Goal: Task Accomplishment & Management: Manage account settings

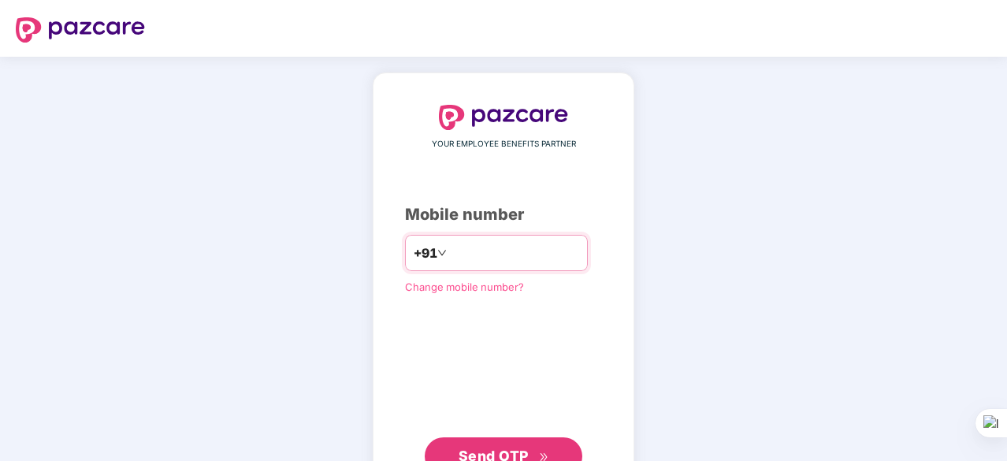
type input "**********"
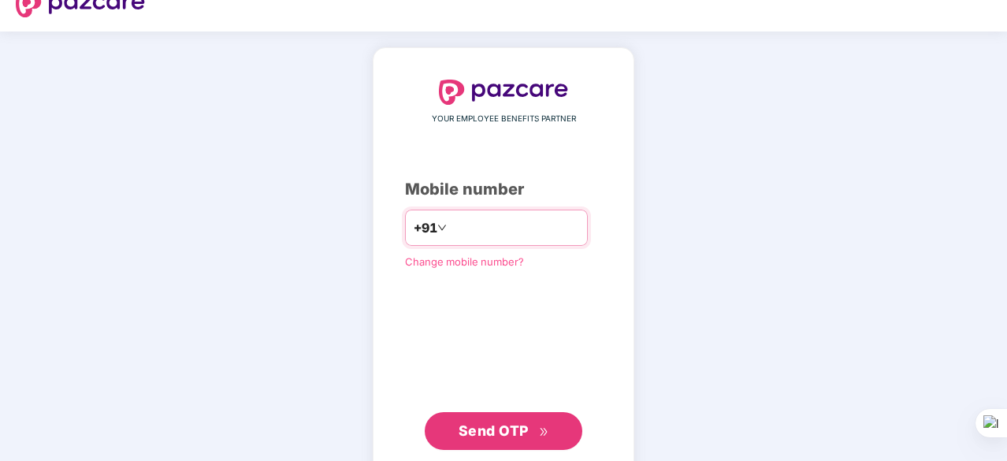
scroll to position [60, 0]
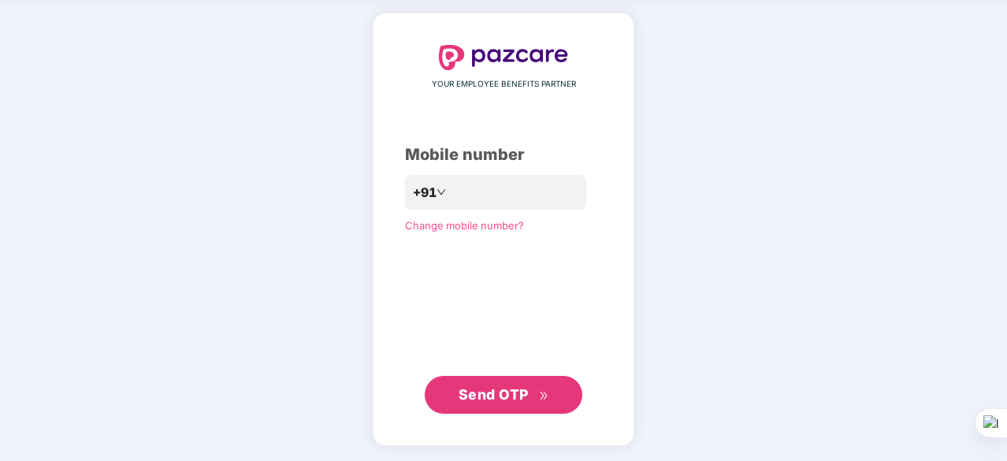
click at [501, 395] on span "Send OTP" at bounding box center [494, 394] width 70 height 17
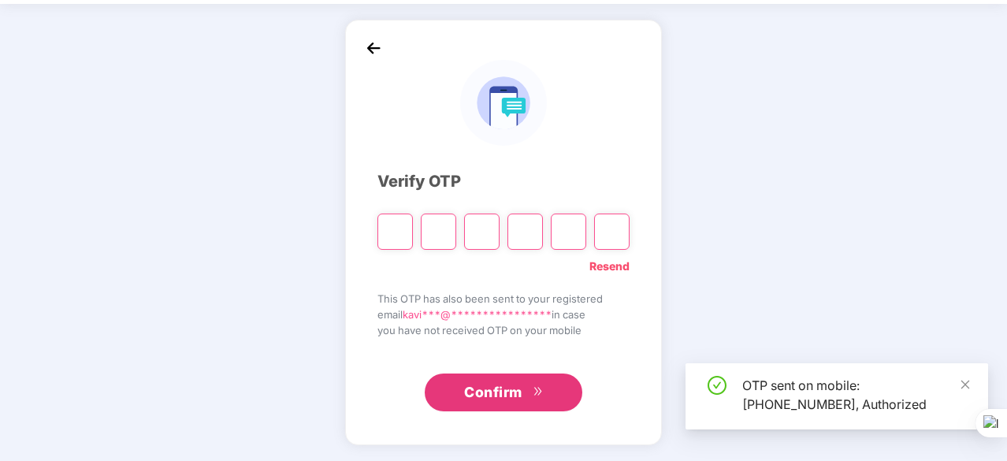
scroll to position [52, 0]
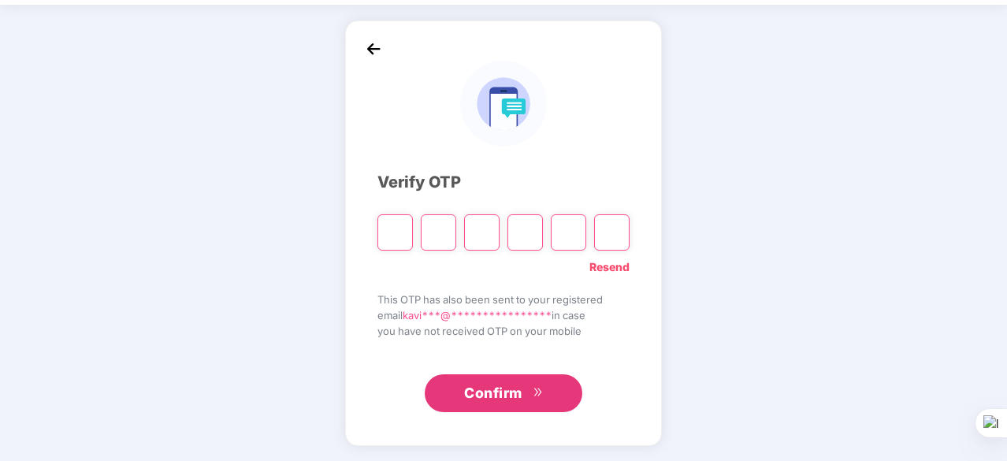
type input "*"
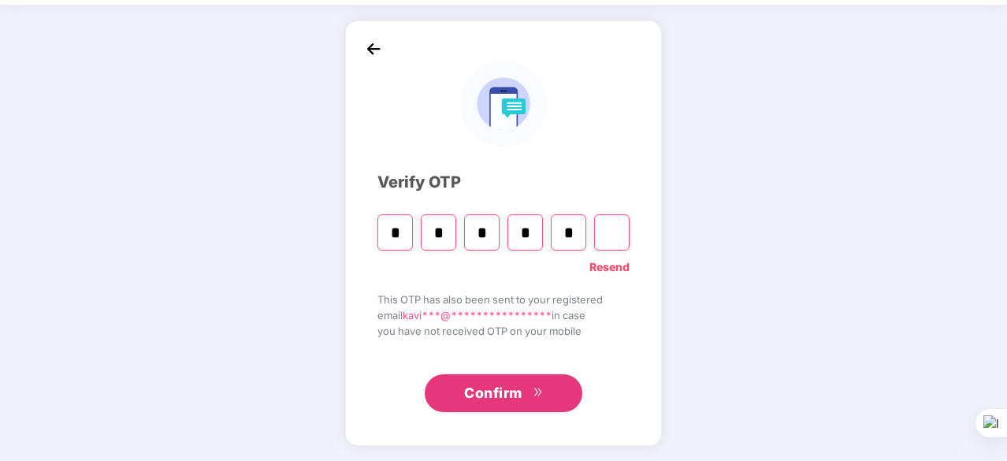
click at [649, 455] on div "**********" at bounding box center [503, 233] width 1007 height 457
click at [607, 238] on input "Digit 6" at bounding box center [611, 232] width 35 height 36
type input "*"
click at [613, 267] on link "Resend" at bounding box center [609, 266] width 40 height 17
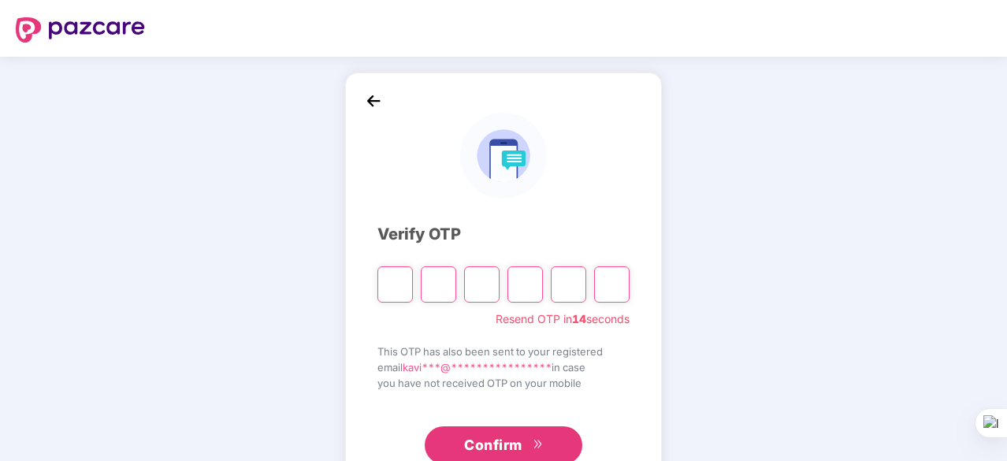
click at [407, 275] on input "Please enter verification code. Digit 1" at bounding box center [394, 284] width 35 height 36
type input "*"
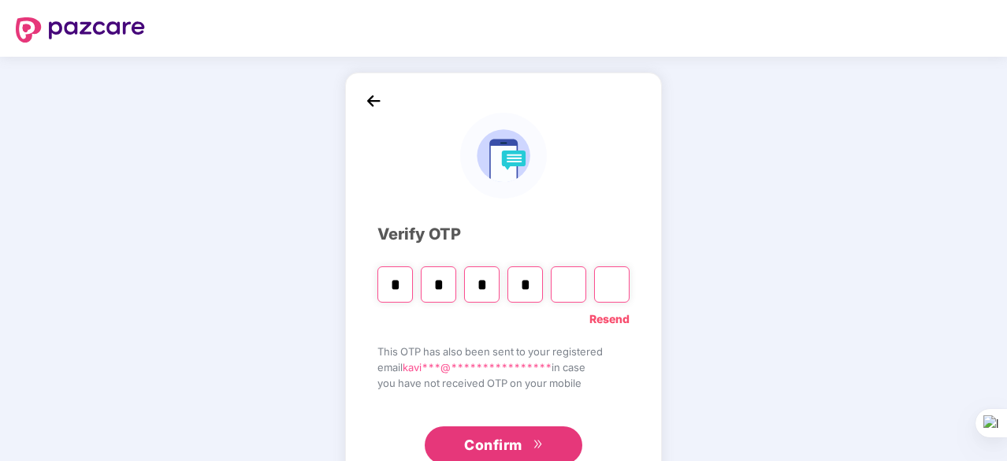
type input "*"
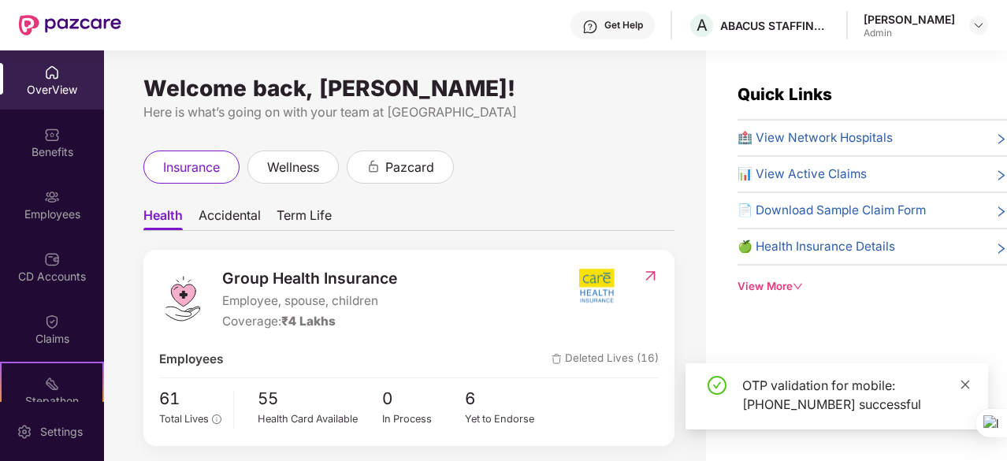
click at [965, 390] on icon "close" at bounding box center [965, 384] width 11 height 11
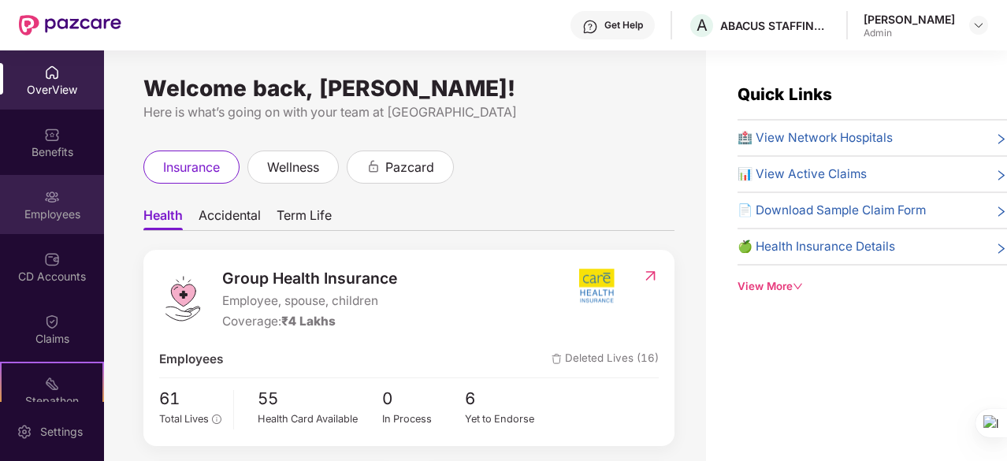
click at [46, 214] on div "Employees" at bounding box center [52, 214] width 104 height 16
